Goal: Task Accomplishment & Management: Use online tool/utility

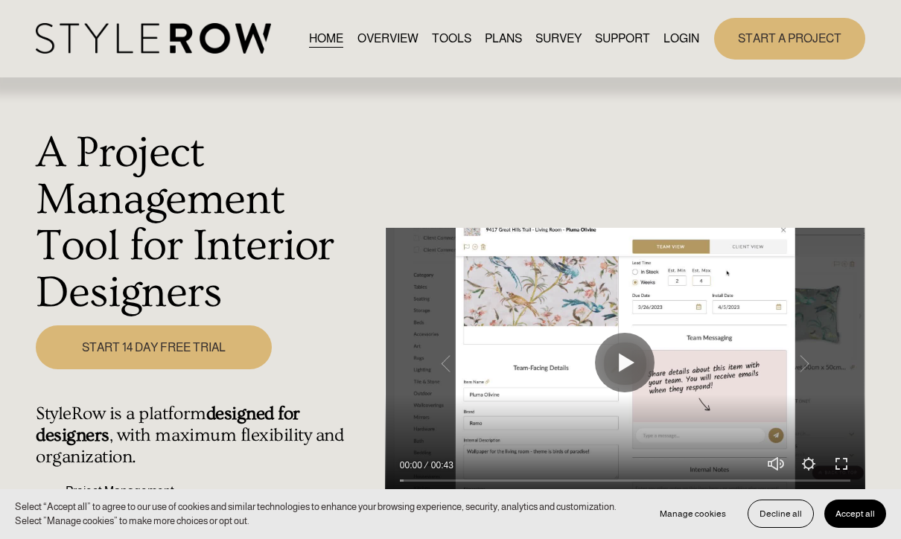
click at [679, 39] on link "LOGIN" at bounding box center [682, 38] width 36 height 20
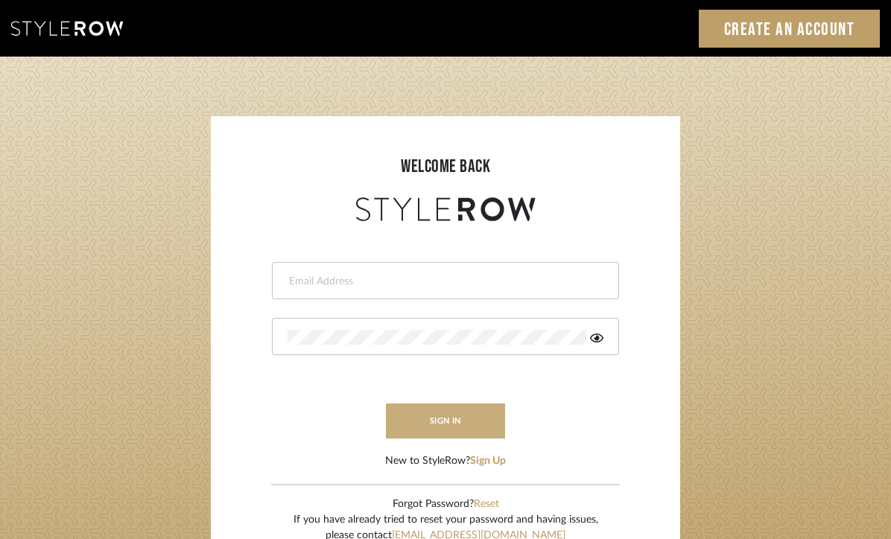
type input "[EMAIL_ADDRESS][DOMAIN_NAME]"
click at [475, 420] on button "sign in" at bounding box center [445, 421] width 119 height 35
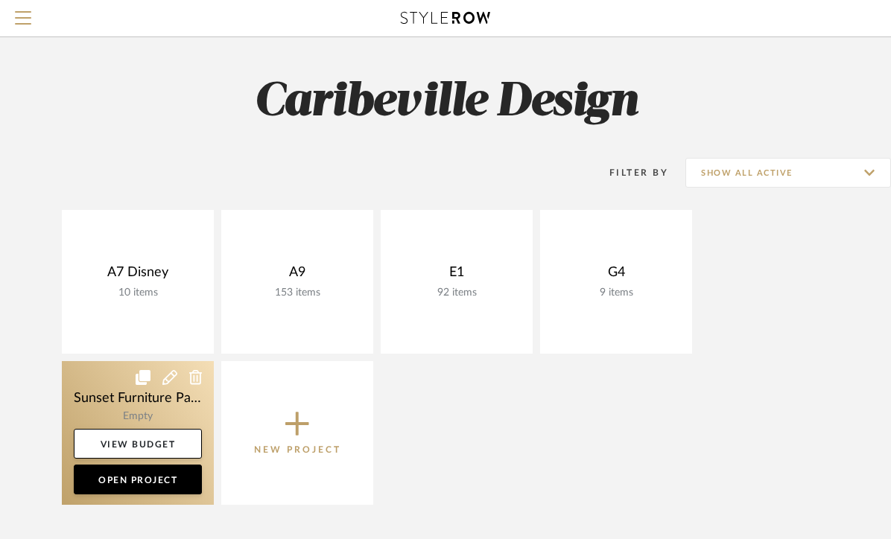
click at [177, 416] on link at bounding box center [138, 433] width 152 height 144
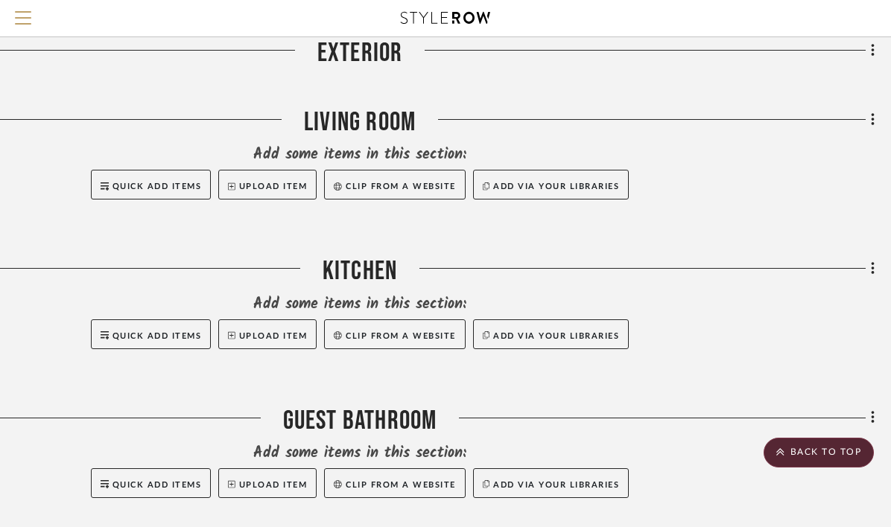
scroll to position [583, 177]
click at [871, 123] on icon at bounding box center [873, 119] width 4 height 16
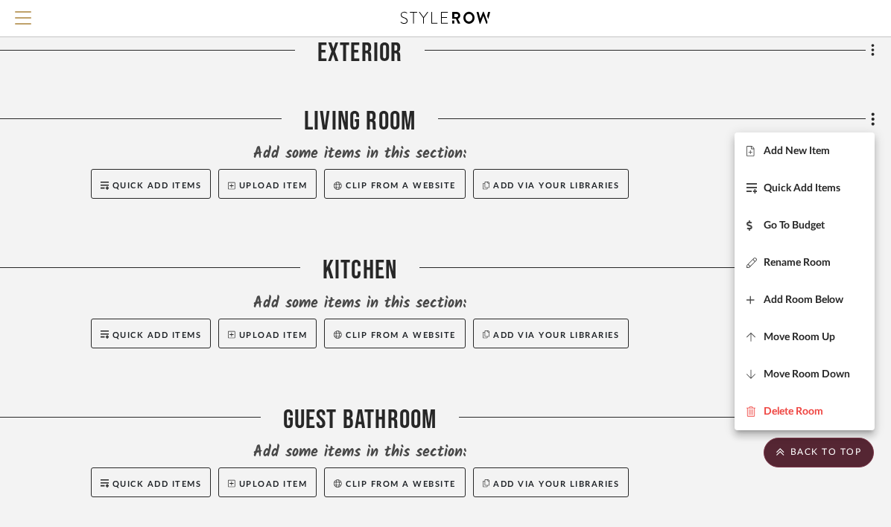
click at [165, 197] on div at bounding box center [445, 263] width 891 height 527
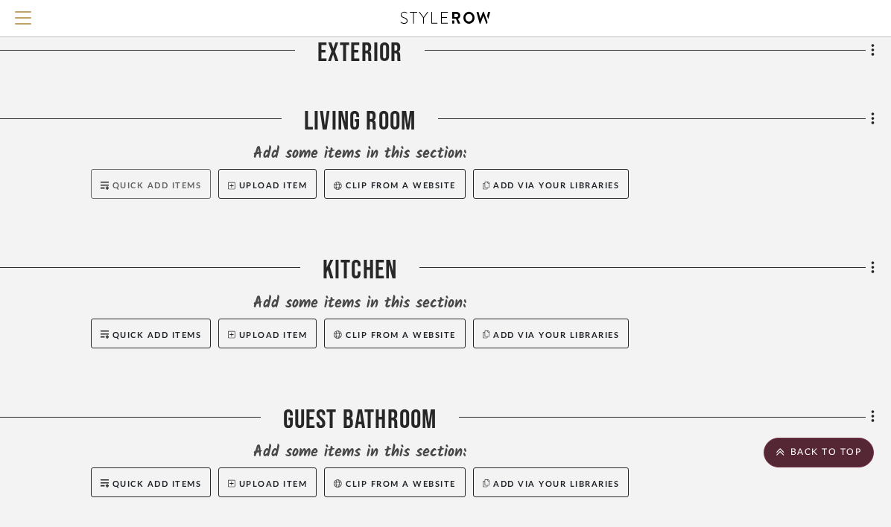
click at [159, 188] on span "Quick Add Items" at bounding box center [156, 186] width 89 height 8
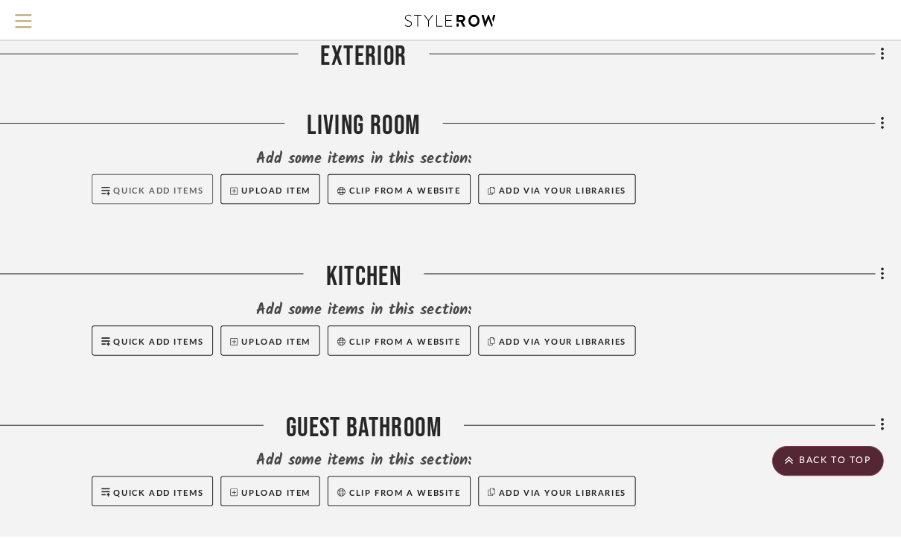
scroll to position [0, 0]
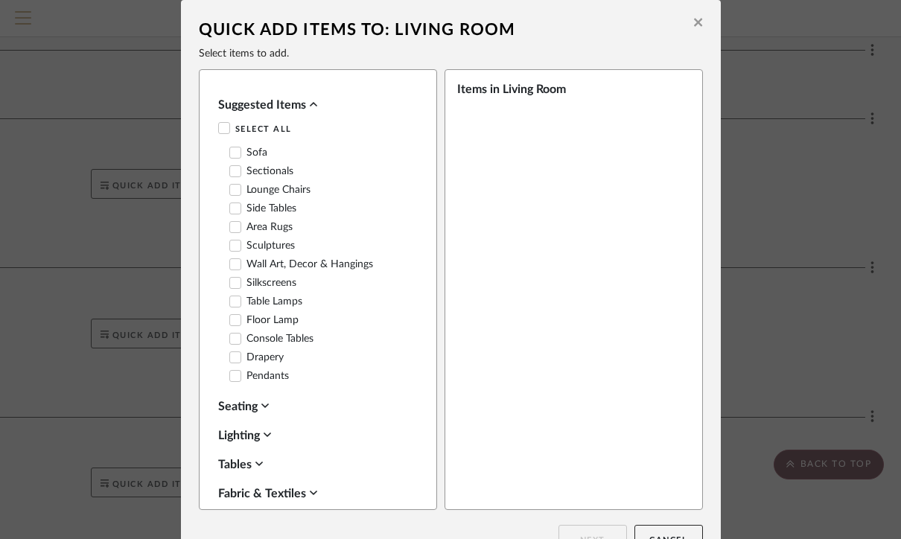
click at [259, 157] on label "Sofa" at bounding box center [248, 153] width 38 height 13
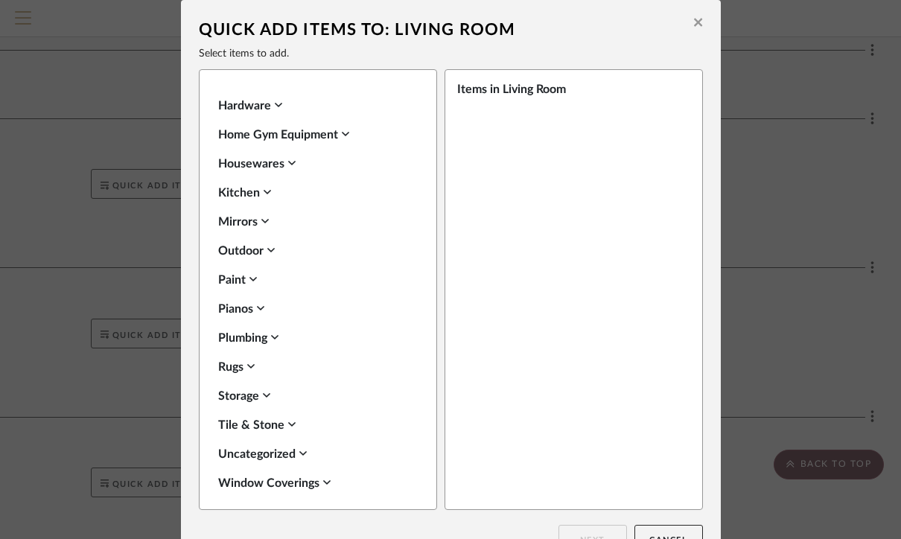
click at [694, 20] on icon at bounding box center [698, 22] width 8 height 13
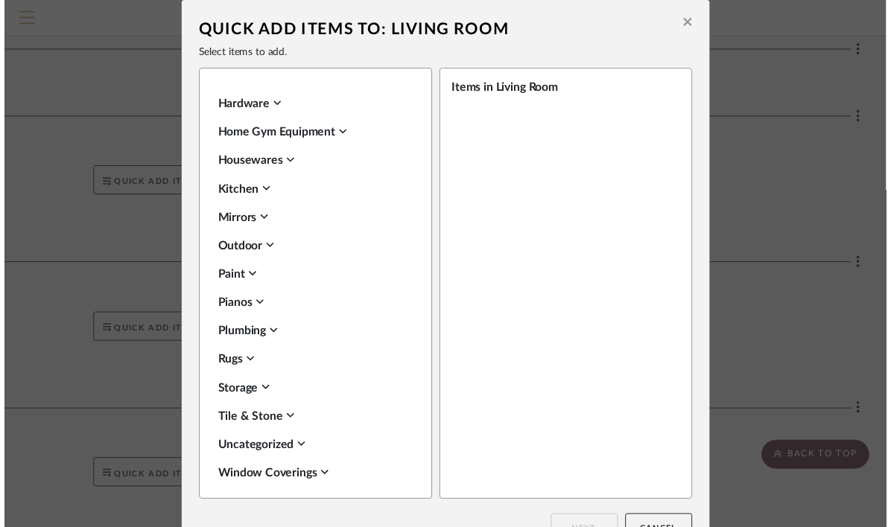
scroll to position [583, 177]
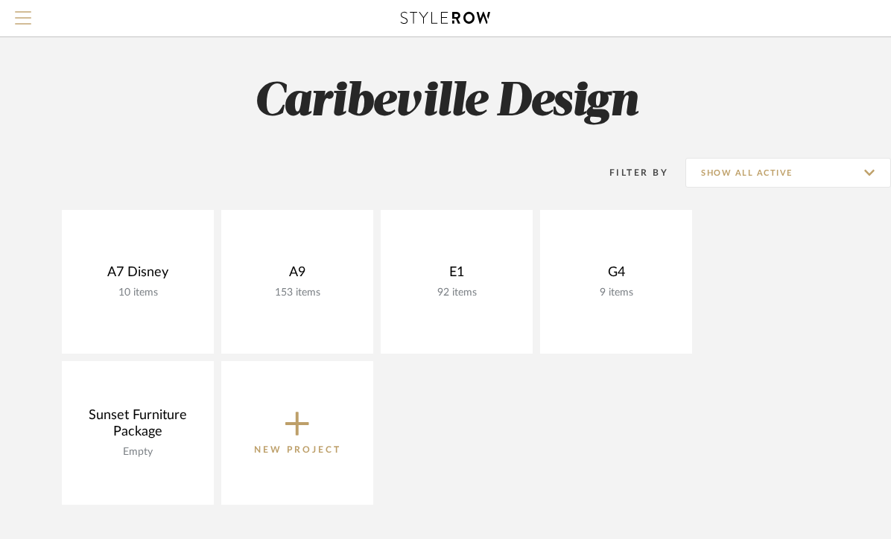
click at [29, 19] on span "Menu" at bounding box center [23, 22] width 16 height 22
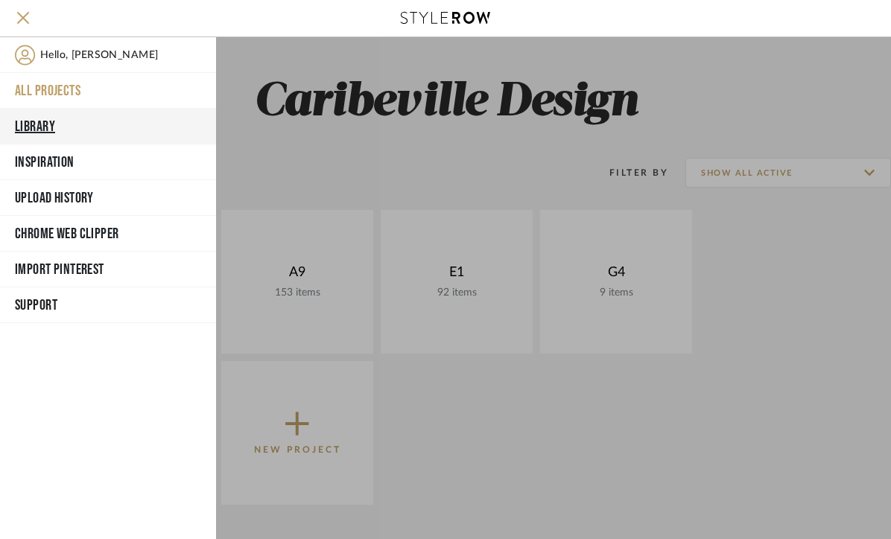
click at [63, 115] on button "Library" at bounding box center [108, 127] width 216 height 36
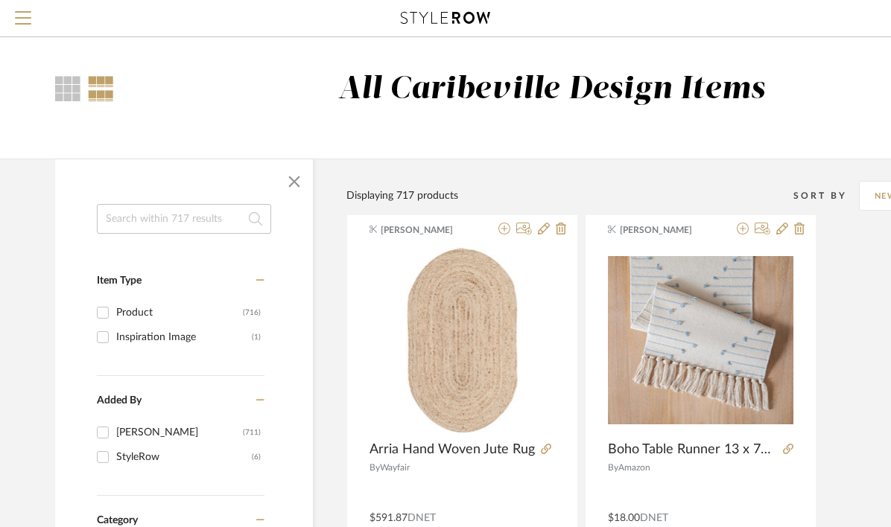
click at [153, 226] on input at bounding box center [184, 219] width 174 height 30
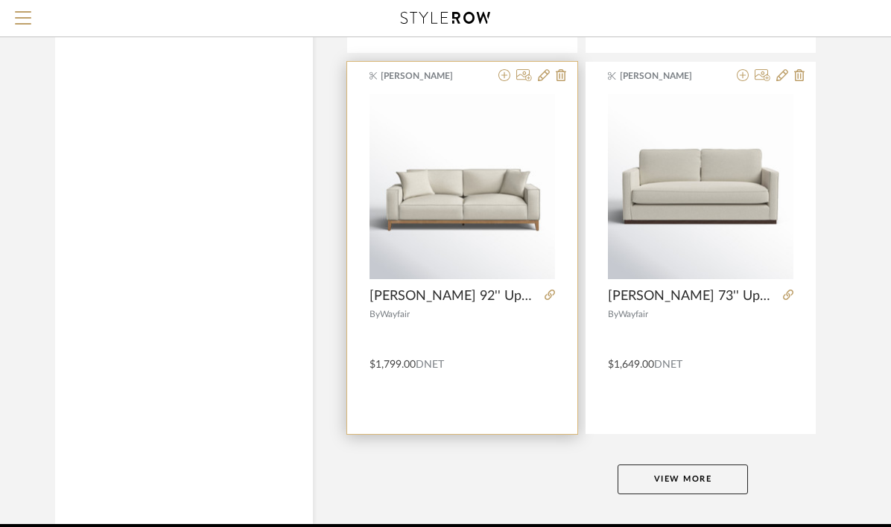
scroll to position [6740, 0]
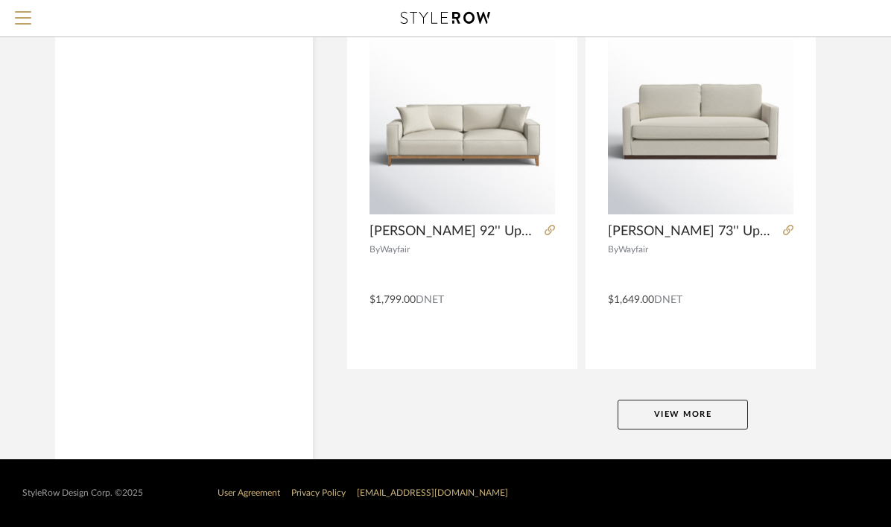
click at [686, 416] on button "View More" at bounding box center [683, 415] width 130 height 30
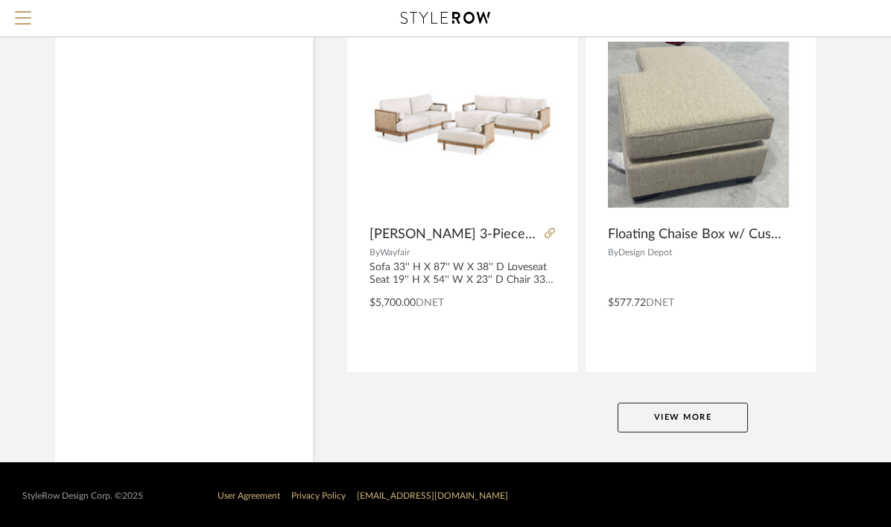
scroll to position [13598, 0]
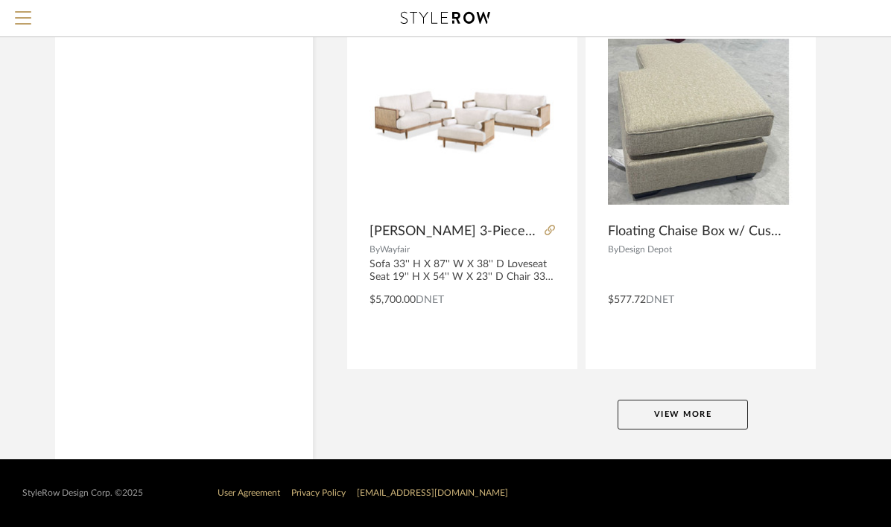
click at [686, 416] on button "View More" at bounding box center [683, 415] width 130 height 30
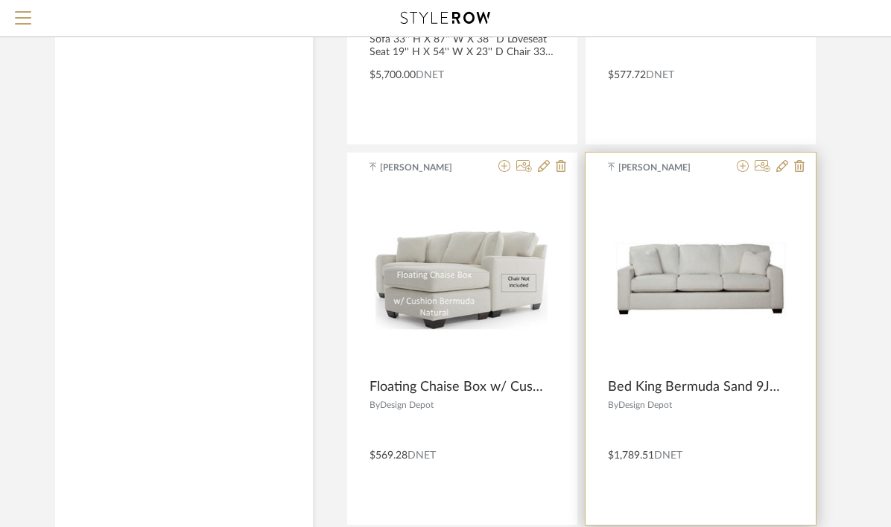
scroll to position [13784, 0]
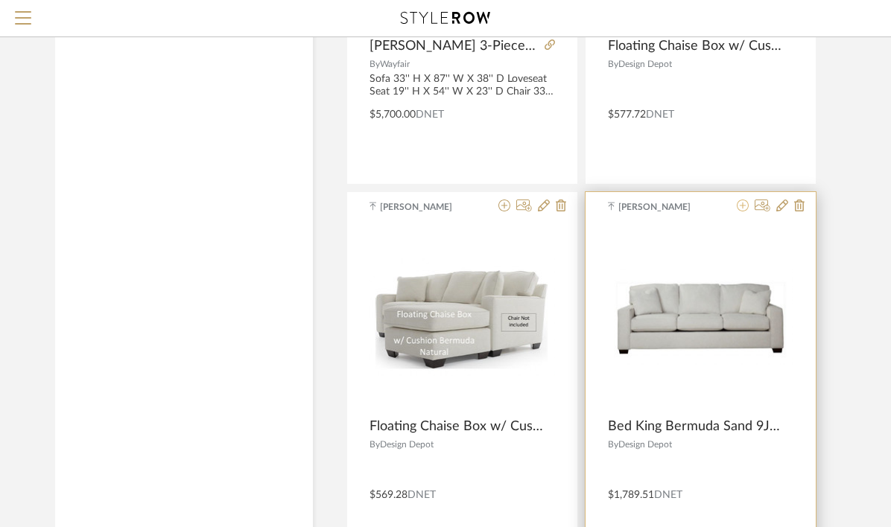
click at [743, 203] on icon at bounding box center [743, 206] width 12 height 12
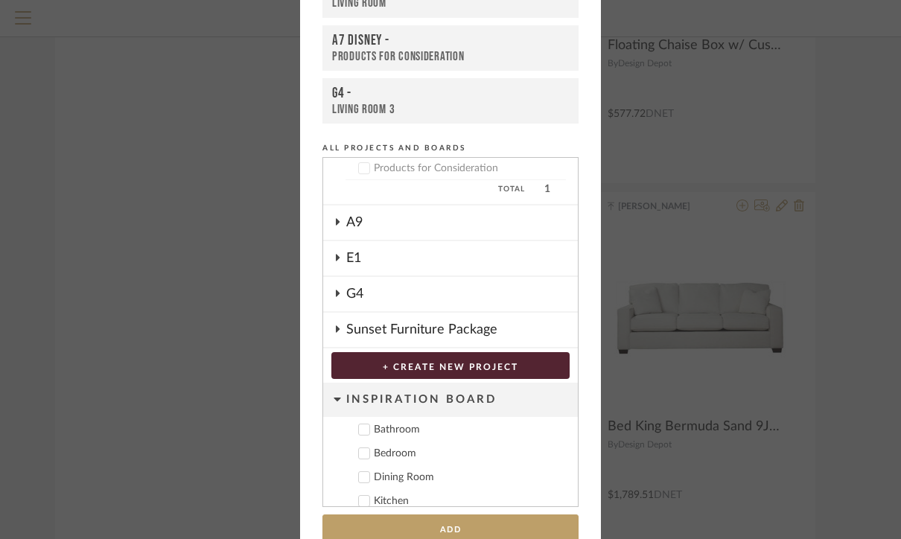
scroll to position [89, 0]
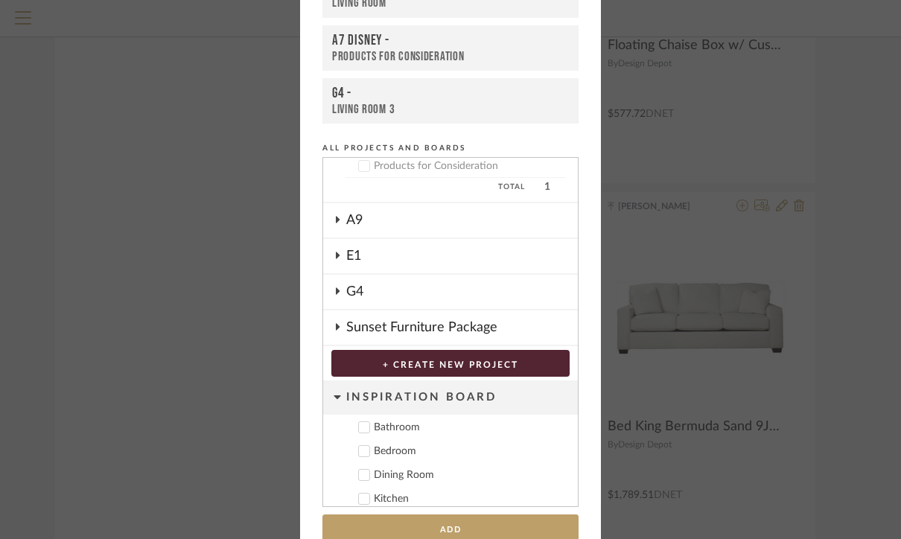
click at [376, 332] on div "Sunset Furniture Package" at bounding box center [462, 328] width 232 height 34
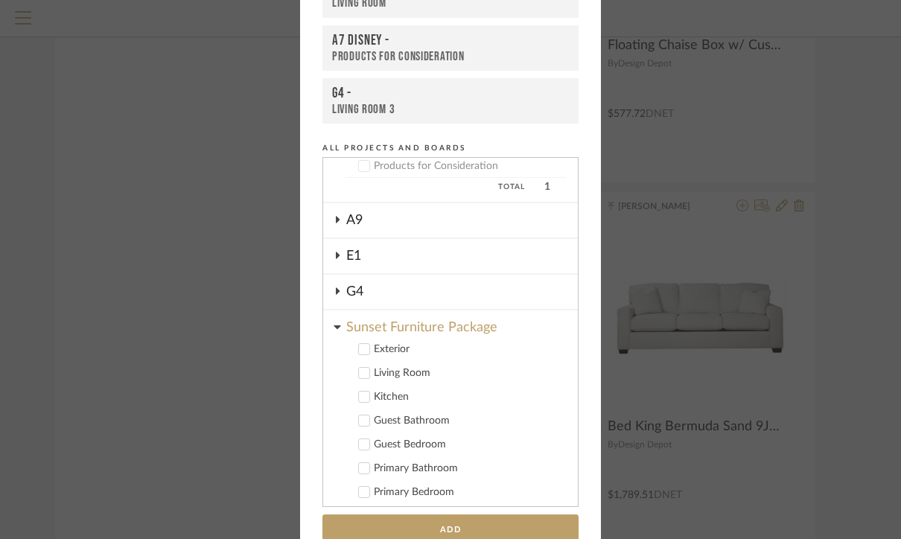
click at [375, 373] on div "Living Room" at bounding box center [470, 373] width 192 height 13
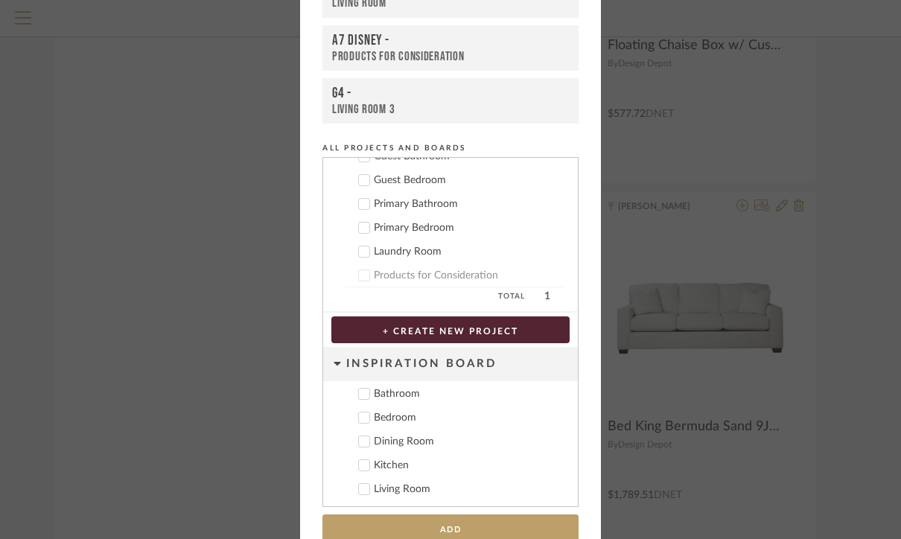
scroll to position [133, 0]
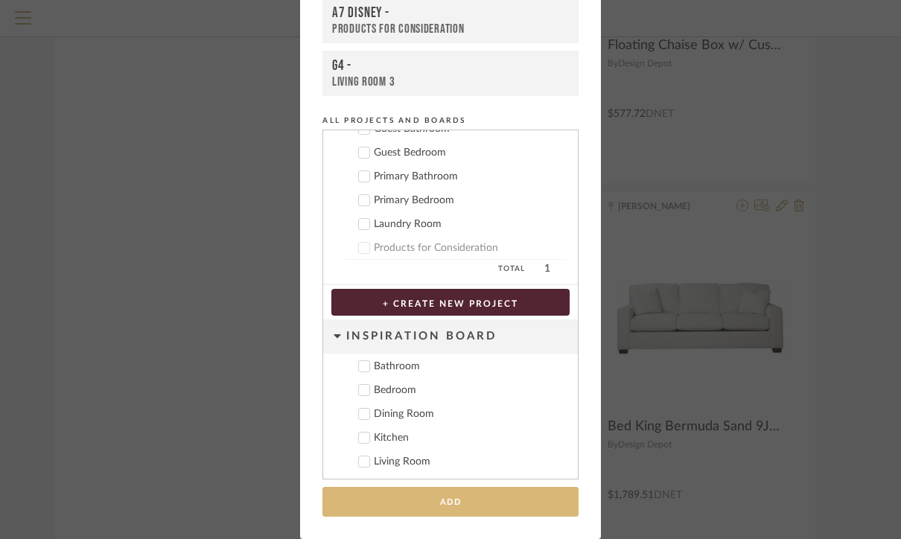
click at [411, 505] on button "Add" at bounding box center [451, 502] width 256 height 31
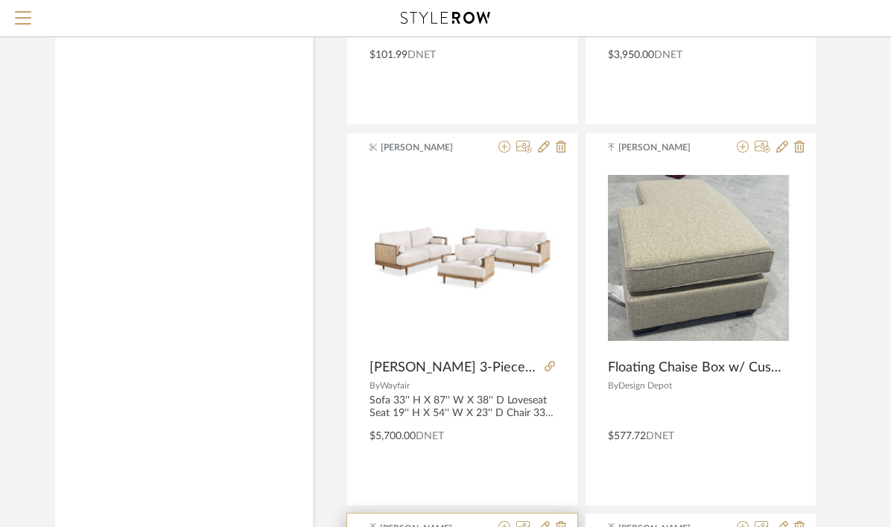
scroll to position [13441, 0]
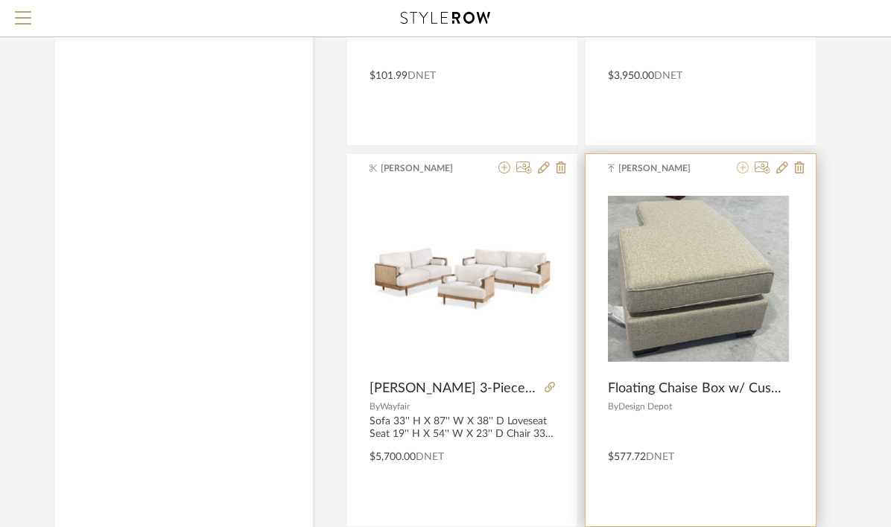
click at [740, 171] on icon at bounding box center [743, 168] width 12 height 12
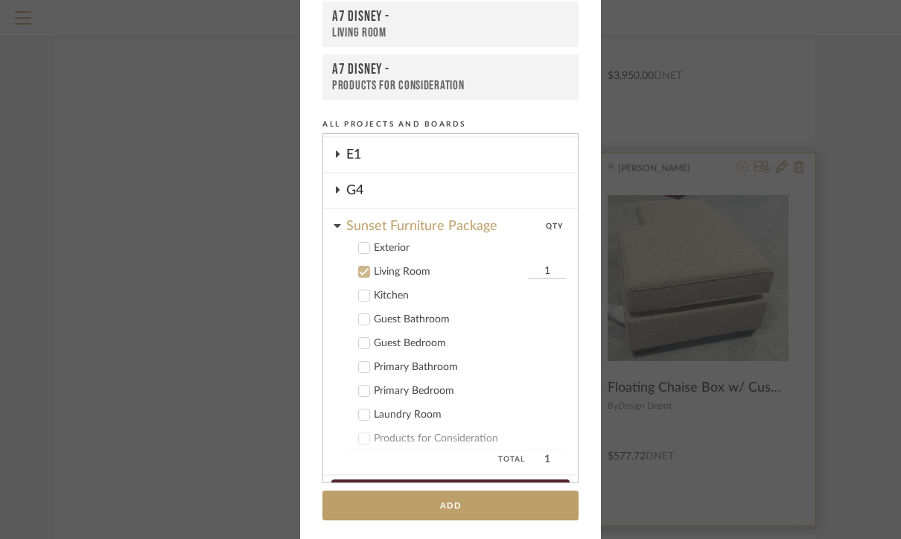
scroll to position [104, 0]
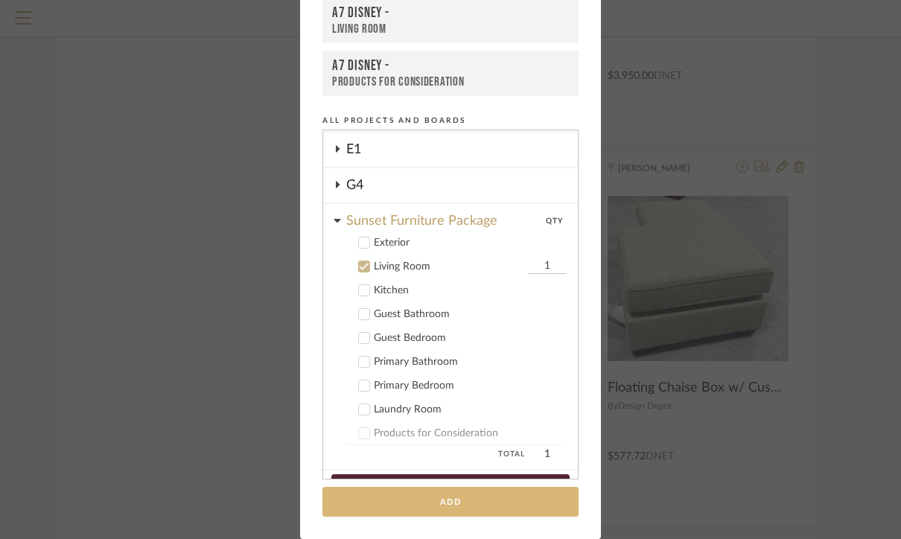
click at [371, 504] on button "Add" at bounding box center [451, 502] width 256 height 31
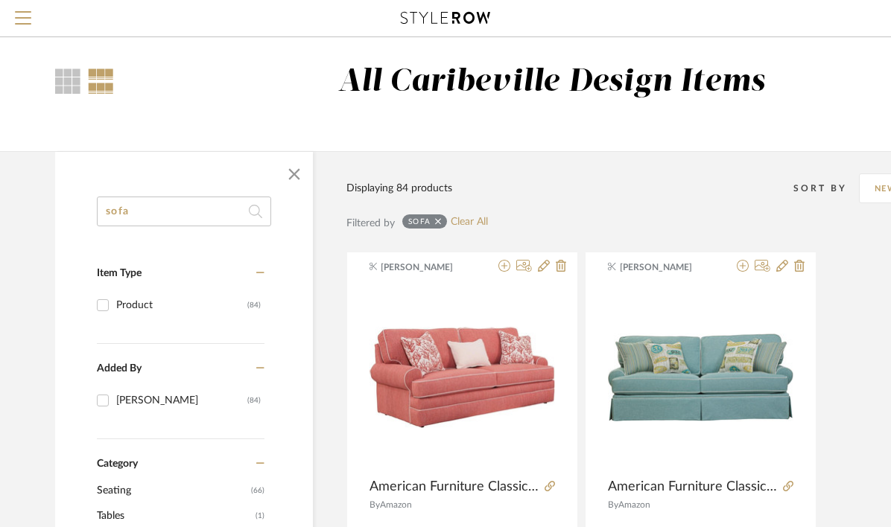
scroll to position [0, 0]
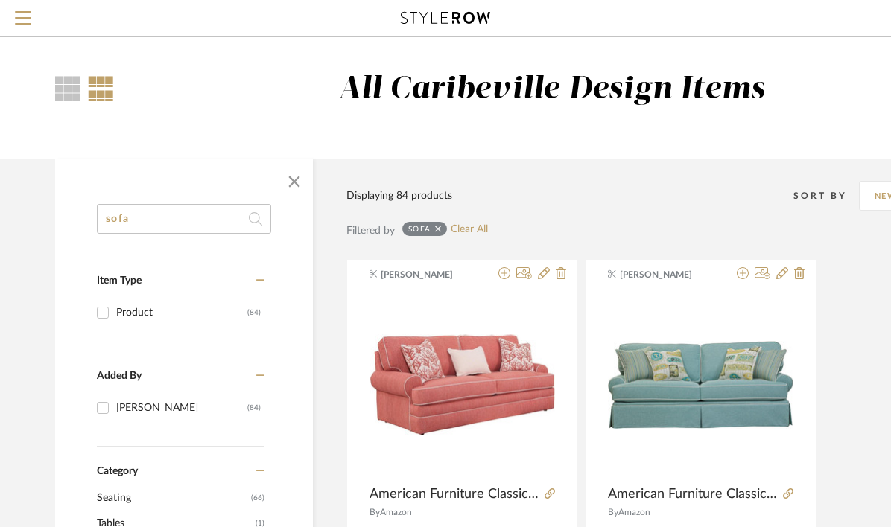
click at [159, 215] on input "sofa" at bounding box center [184, 219] width 174 height 30
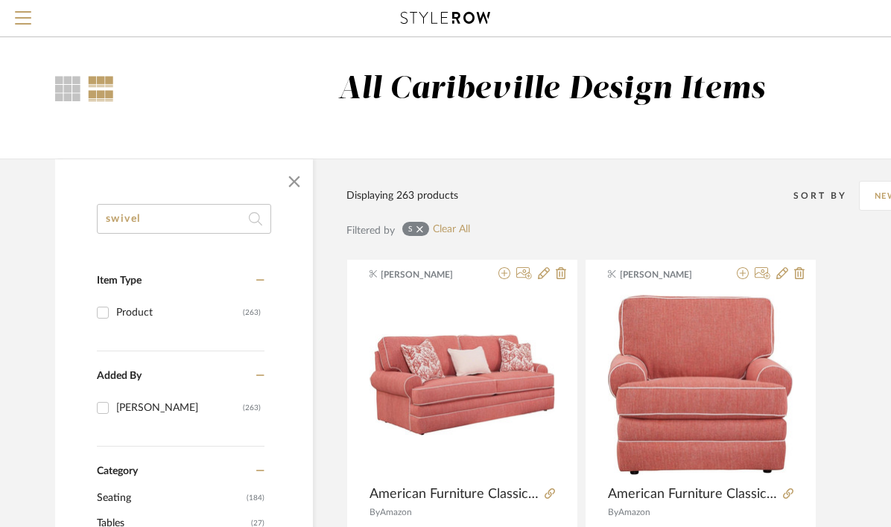
type input "swivel"
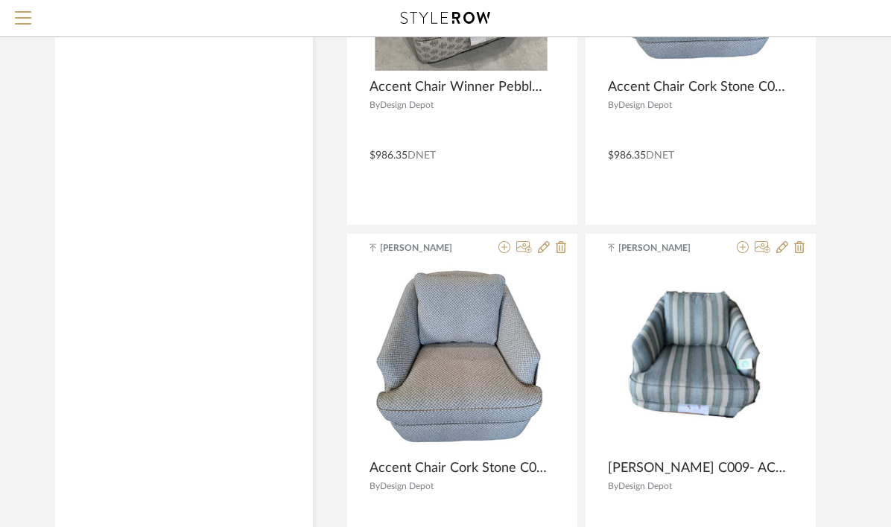
scroll to position [4981, 0]
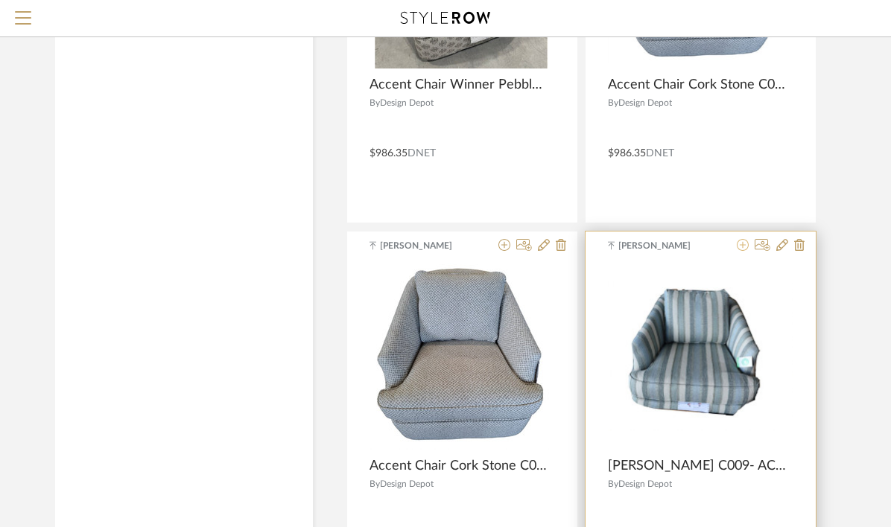
click at [743, 247] on icon at bounding box center [743, 245] width 12 height 12
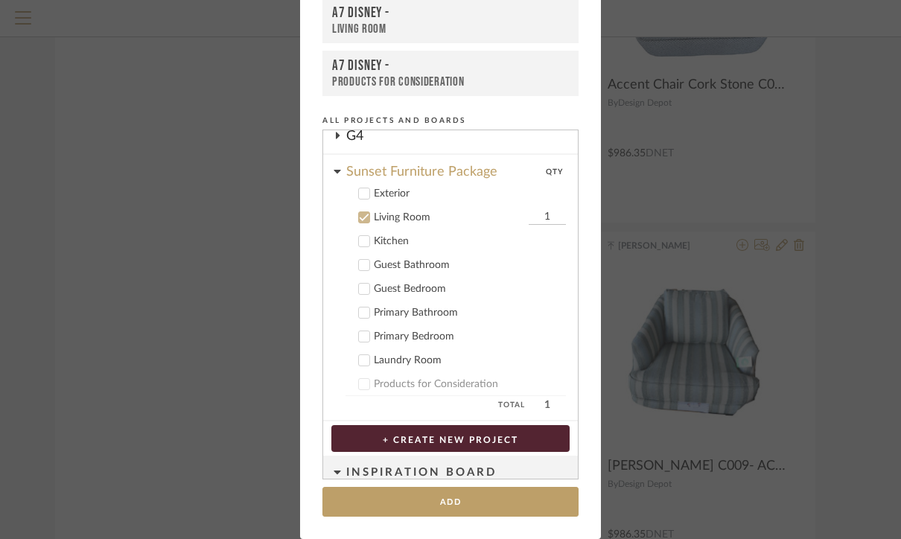
scroll to position [170, 0]
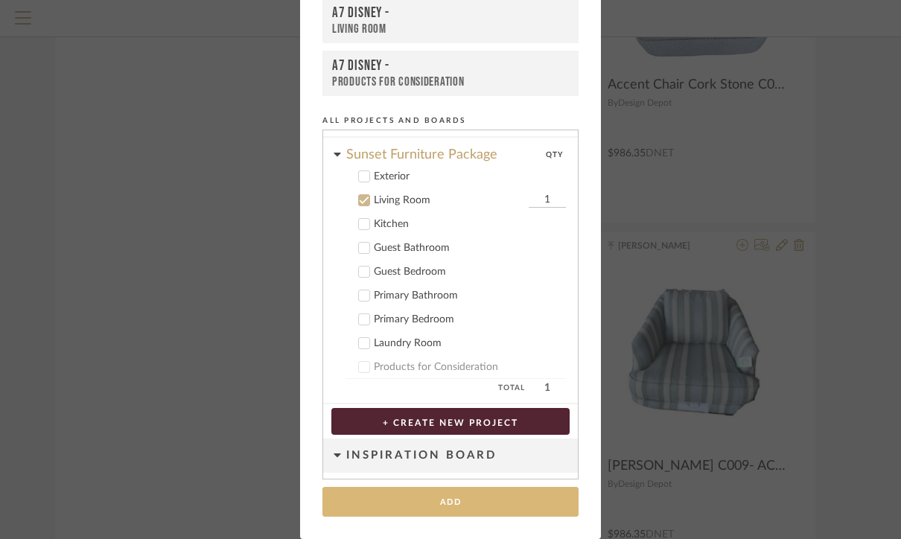
click at [454, 503] on button "Add" at bounding box center [451, 502] width 256 height 31
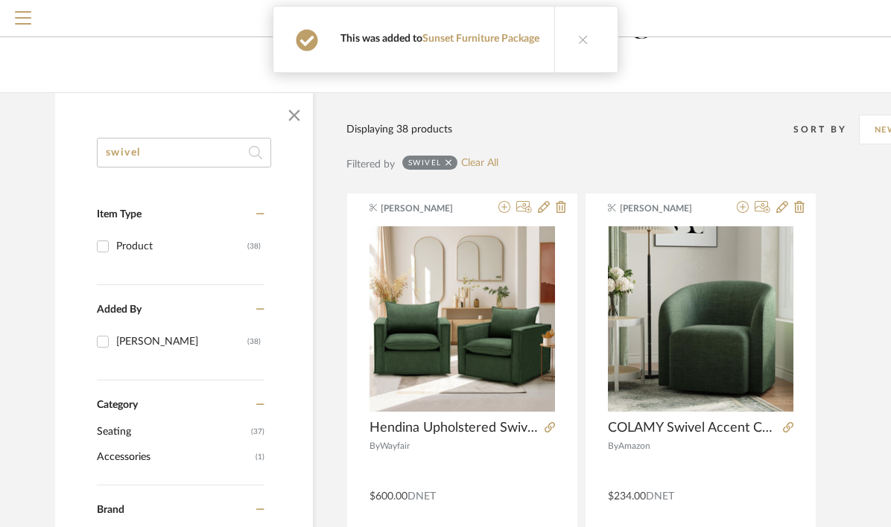
scroll to position [0, 0]
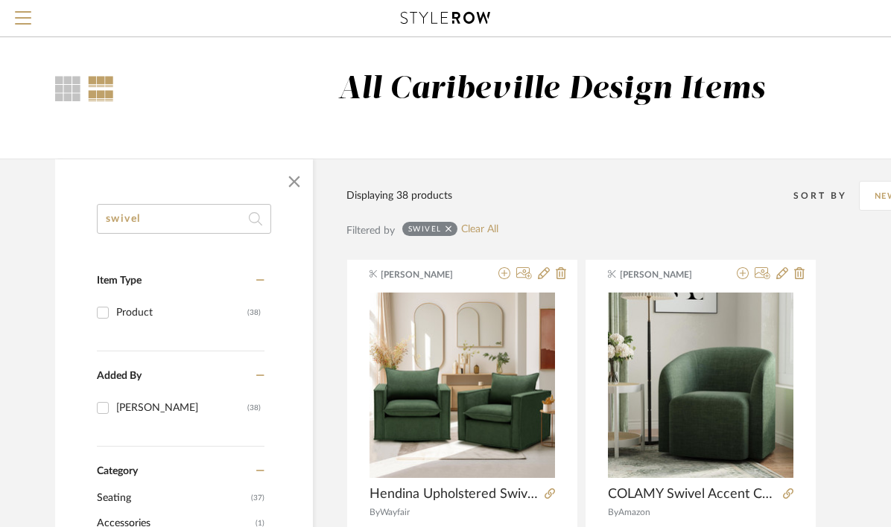
drag, startPoint x: 200, startPoint y: 221, endPoint x: 66, endPoint y: 217, distance: 134.1
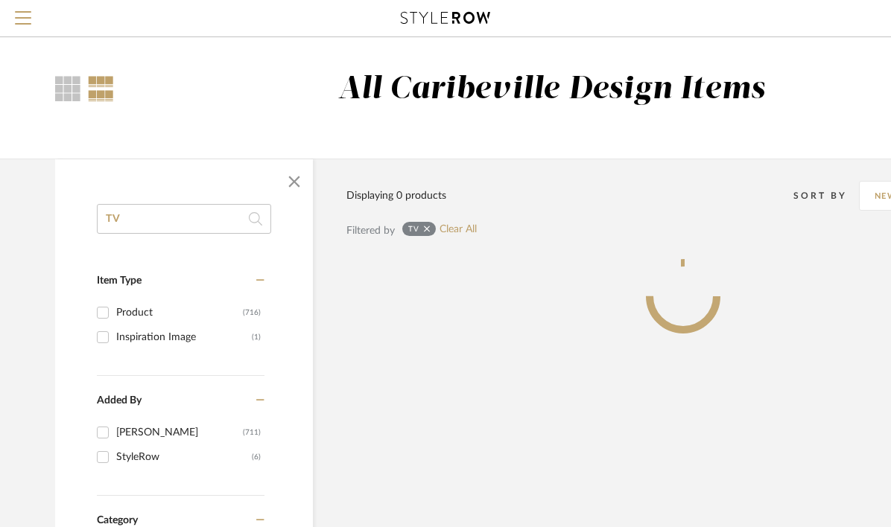
type input "TV"
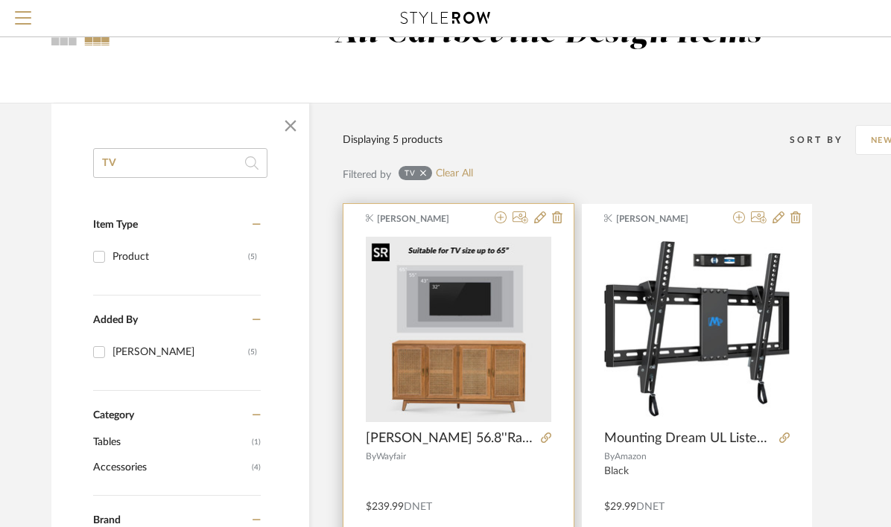
scroll to position [62, 4]
